Goal: Task Accomplishment & Management: Use online tool/utility

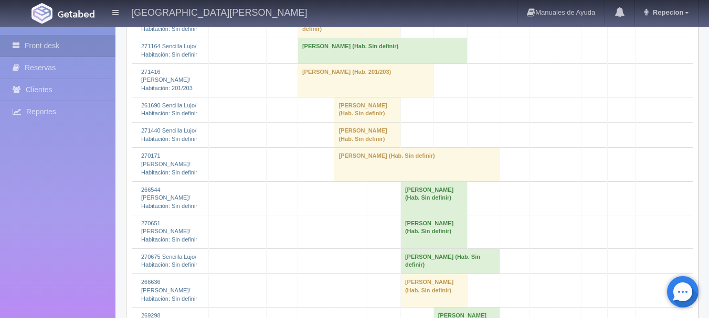
scroll to position [1416, 0]
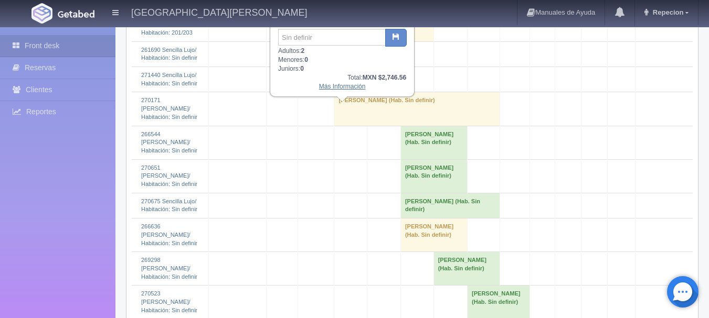
click at [329, 90] on link "Más Información" at bounding box center [342, 86] width 47 height 7
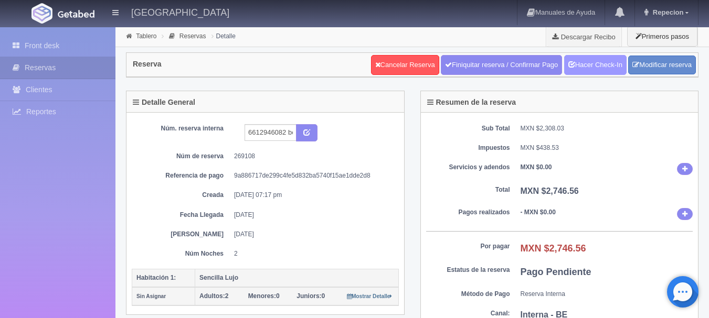
click at [600, 64] on link "Hacer Check-In" at bounding box center [595, 65] width 62 height 20
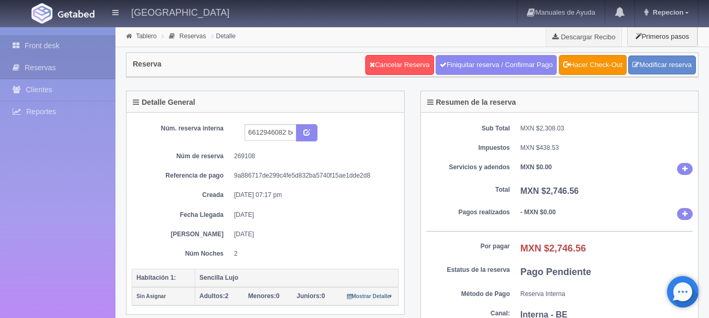
click at [50, 39] on link "Front desk" at bounding box center [57, 46] width 115 height 22
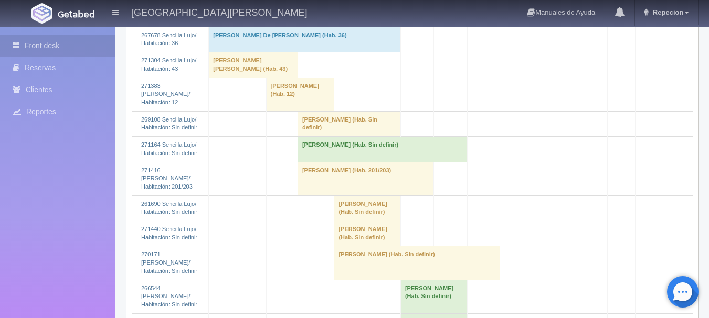
scroll to position [1364, 0]
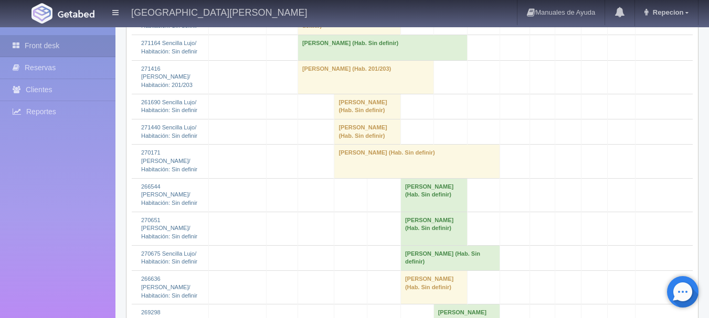
click at [310, 35] on td "Antoine TRINEZ (Hab. Sin definir)" at bounding box center [348, 21] width 103 height 25
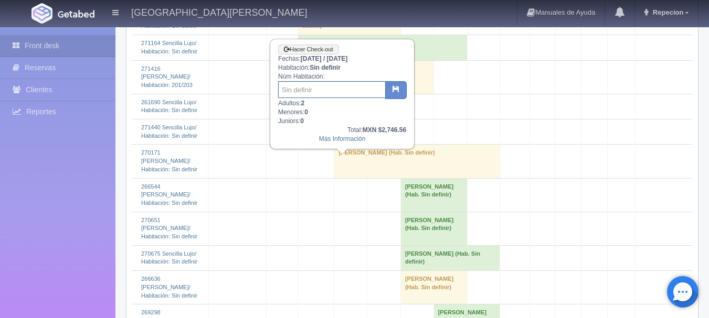
click at [297, 90] on input "text" at bounding box center [332, 89] width 108 height 17
type input "204"
click at [395, 89] on icon "button" at bounding box center [395, 88] width 7 height 7
